Goal: Check status: Check status

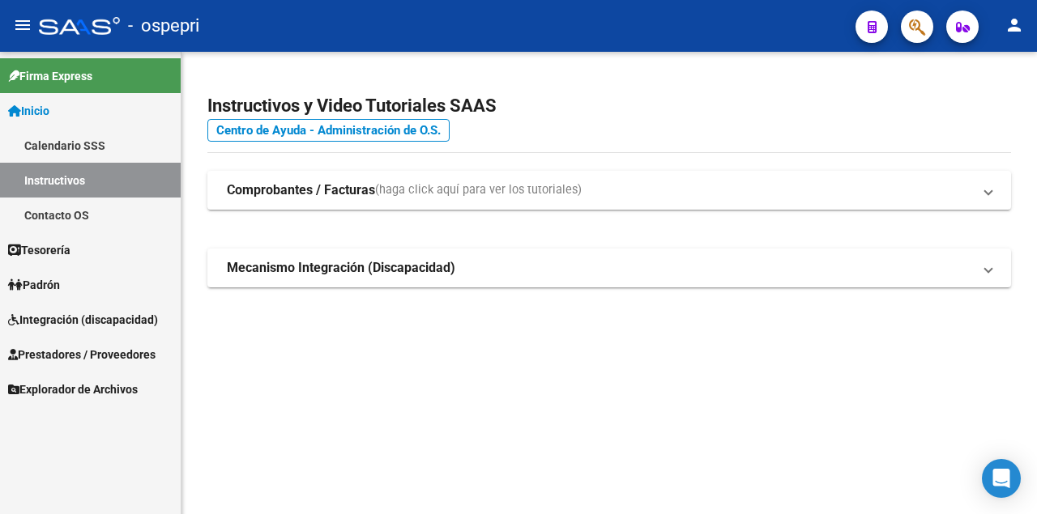
click at [69, 318] on span "Integración (discapacidad)" at bounding box center [83, 320] width 150 height 18
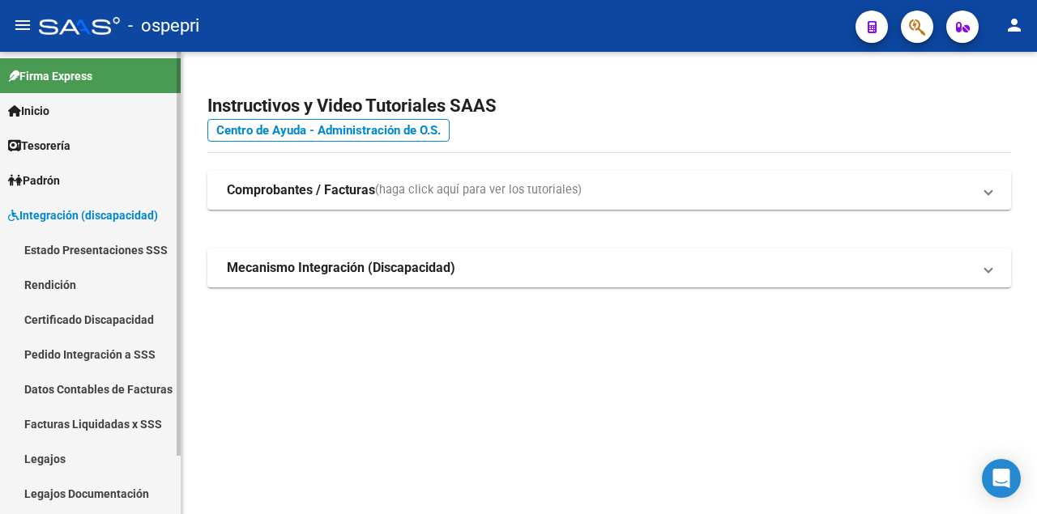
click at [62, 458] on link "Legajos" at bounding box center [90, 458] width 181 height 35
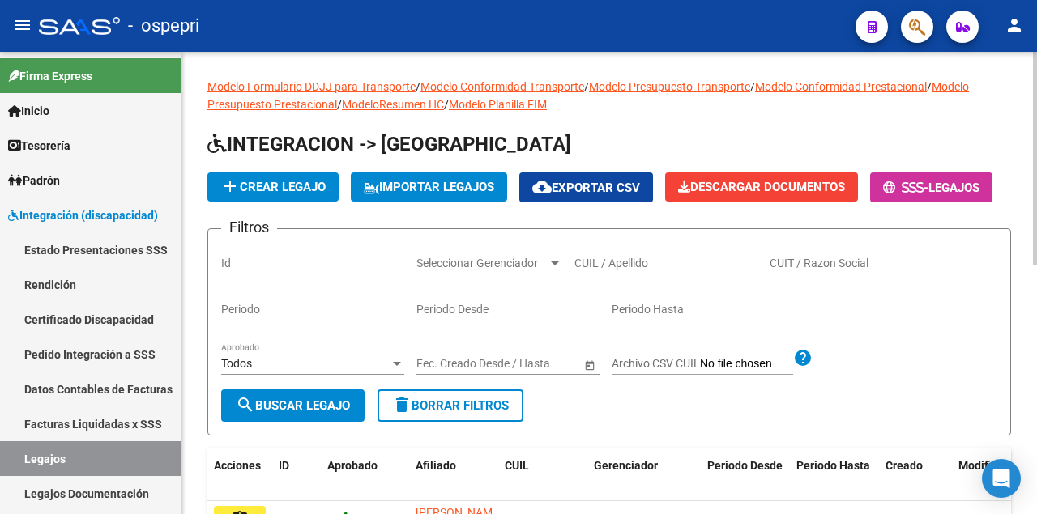
click at [595, 271] on input "CUIL / Apellido" at bounding box center [665, 264] width 183 height 14
paste input "53563007"
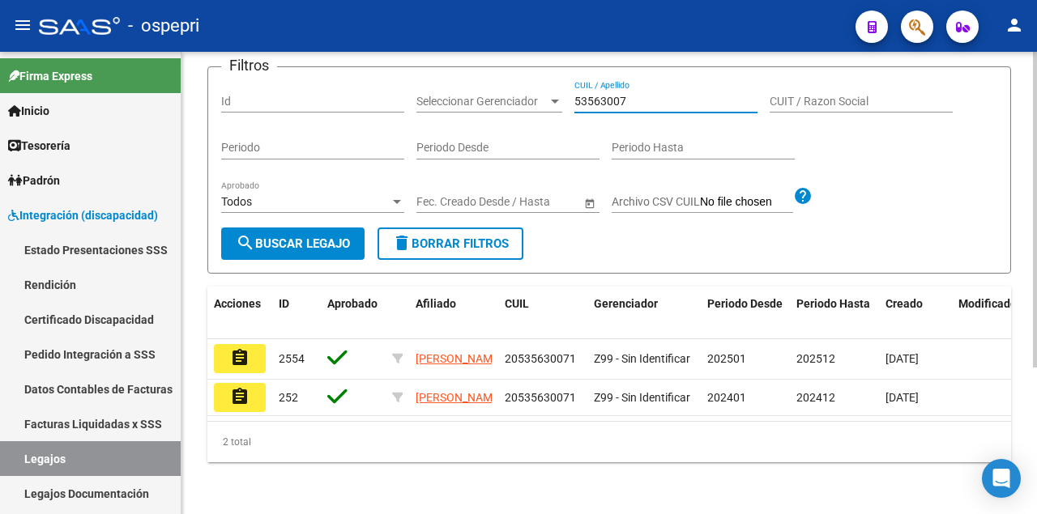
scroll to position [214, 0]
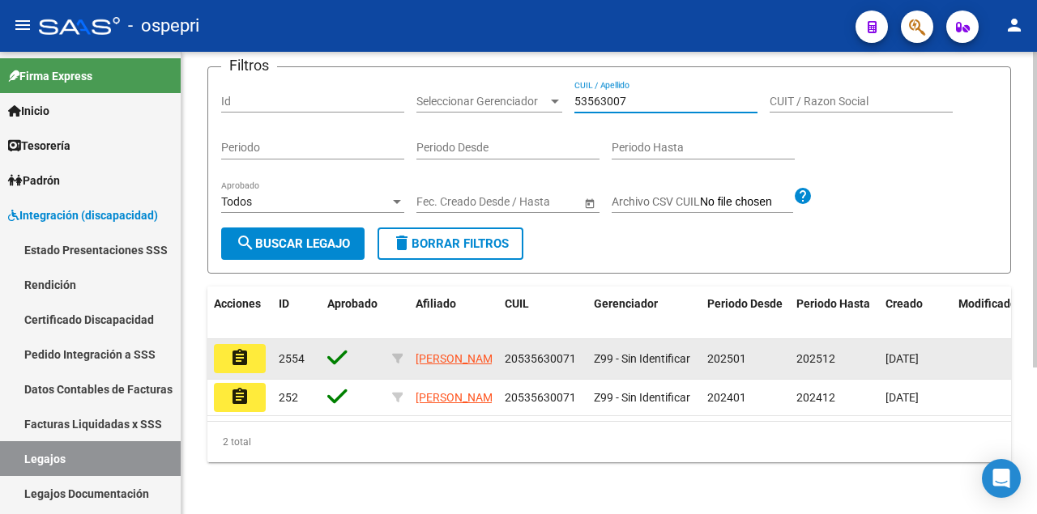
type input "53563007"
click at [247, 348] on mat-icon "assignment" at bounding box center [239, 357] width 19 height 19
